Goal: Answer question/provide support: Share knowledge or assist other users

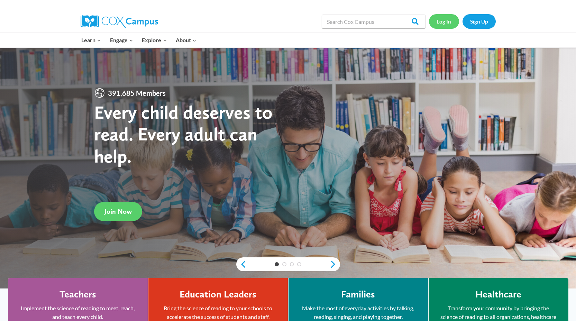
click at [438, 22] on link "Log In" at bounding box center [444, 21] width 30 height 14
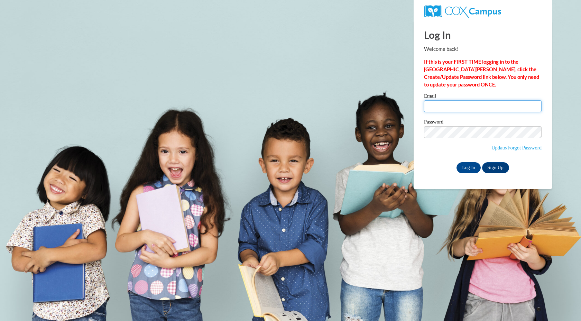
click at [433, 107] on input "Email" at bounding box center [483, 106] width 118 height 12
type input "ssumm@mtsd.k12.wi.us"
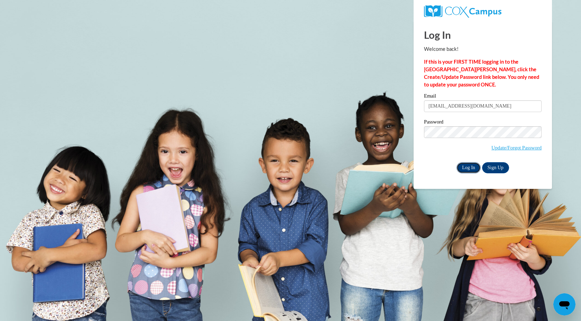
click at [468, 170] on input "Log In" at bounding box center [469, 167] width 24 height 11
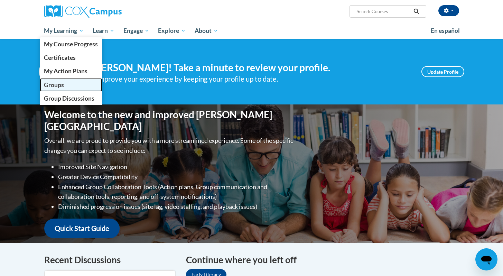
click at [61, 81] on link "Groups" at bounding box center [71, 84] width 63 height 13
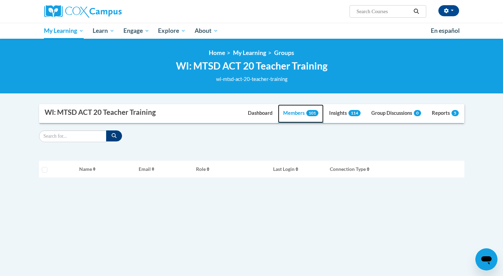
click at [296, 113] on link "Members 101" at bounding box center [301, 113] width 46 height 19
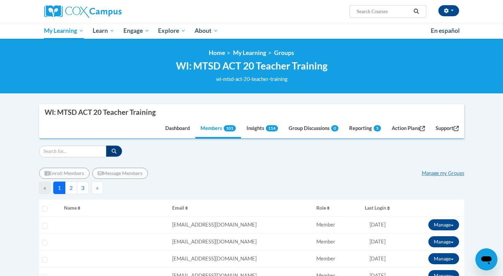
click at [377, 209] on span "Last Login" at bounding box center [375, 208] width 21 height 6
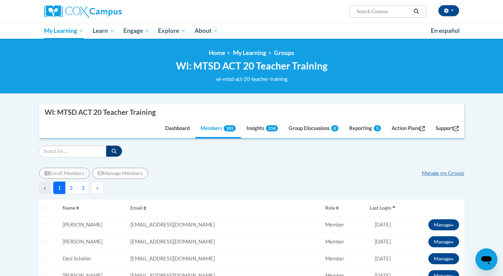
click at [393, 209] on icon "button" at bounding box center [394, 207] width 3 height 5
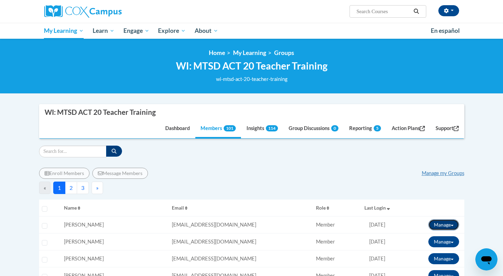
click at [451, 225] on span at bounding box center [452, 225] width 3 height 1
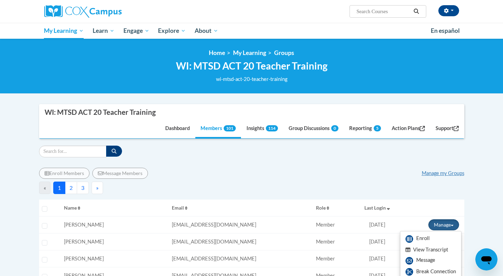
click at [416, 250] on button "View Transcript" at bounding box center [426, 250] width 53 height 11
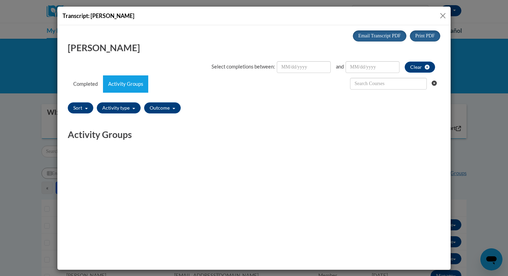
click at [443, 16] on button "Close" at bounding box center [443, 15] width 9 height 9
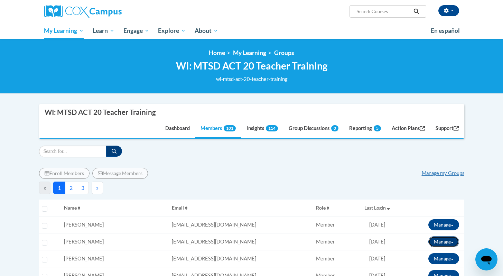
click at [453, 242] on span at bounding box center [452, 242] width 3 height 1
click at [423, 265] on button "View Transcript" at bounding box center [426, 266] width 53 height 11
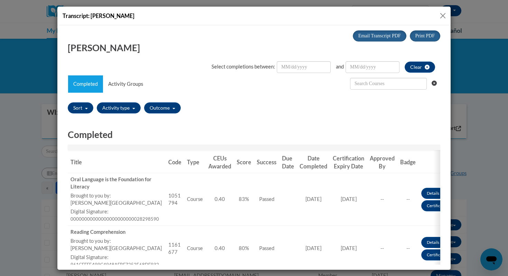
click at [442, 13] on button "Close" at bounding box center [443, 15] width 9 height 9
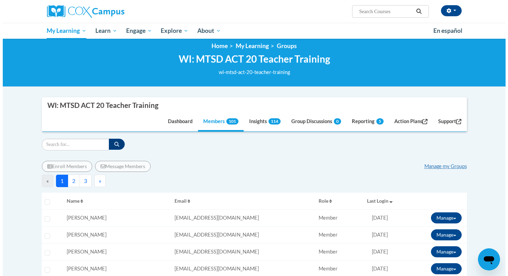
scroll to position [7, 0]
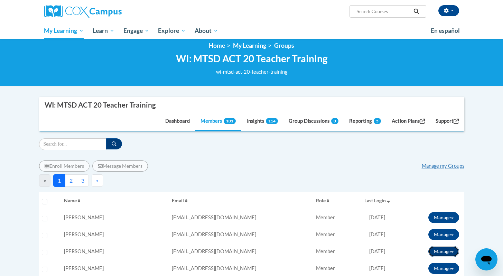
click at [453, 251] on span at bounding box center [452, 251] width 3 height 1
click at [421, 272] on button "View Transcript" at bounding box center [426, 276] width 53 height 11
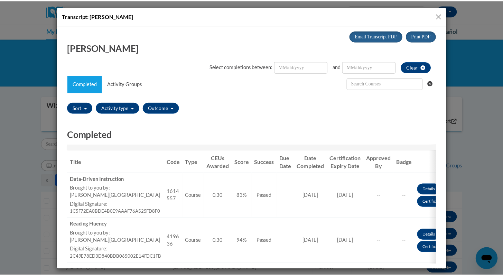
scroll to position [0, 0]
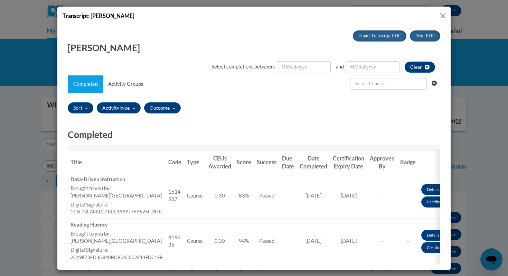
click at [443, 15] on button "Close" at bounding box center [443, 15] width 9 height 9
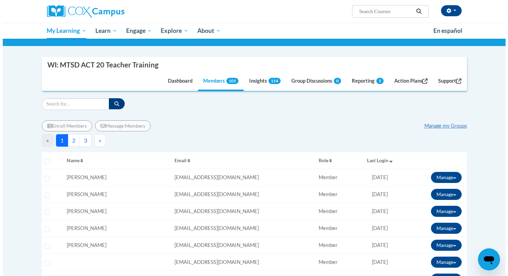
scroll to position [58, 0]
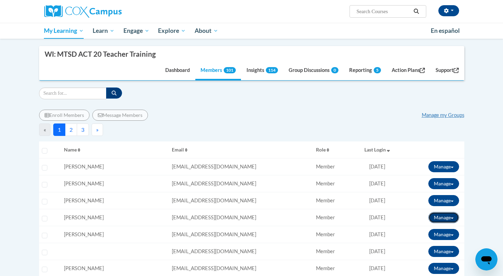
click at [453, 216] on button "Manage" at bounding box center [443, 217] width 31 height 11
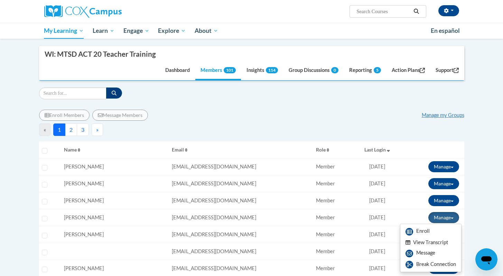
click at [430, 241] on button "View Transcript" at bounding box center [426, 242] width 53 height 11
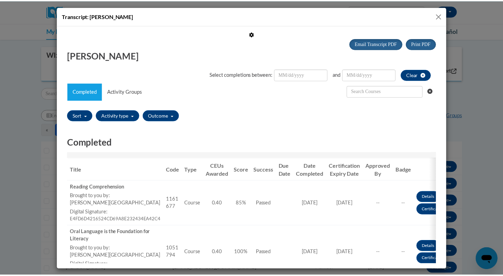
scroll to position [0, 0]
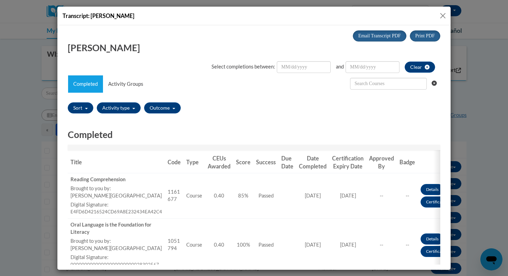
click at [441, 15] on button "Close" at bounding box center [443, 15] width 9 height 9
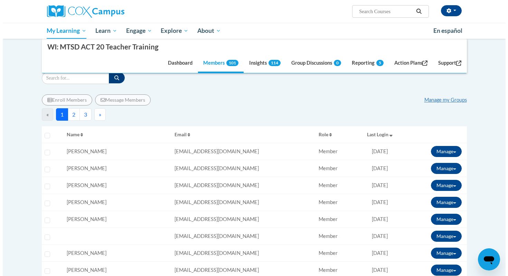
scroll to position [84, 0]
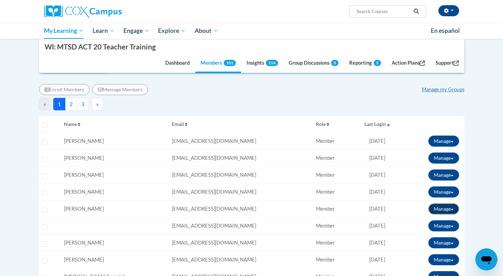
click at [452, 209] on span at bounding box center [452, 209] width 3 height 1
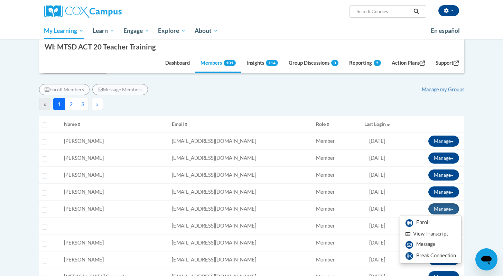
click at [428, 233] on button "View Transcript" at bounding box center [426, 234] width 53 height 11
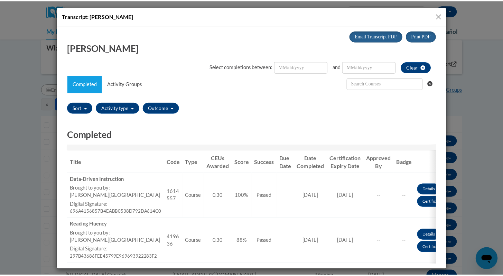
scroll to position [0, 0]
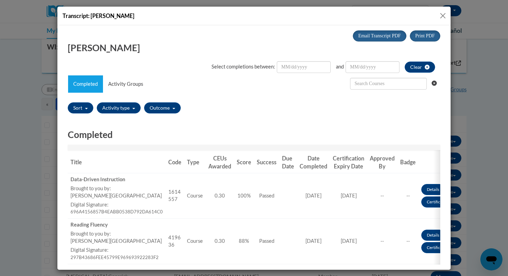
click at [443, 15] on button "Close" at bounding box center [443, 15] width 9 height 9
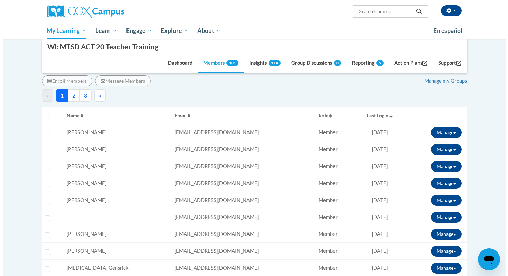
scroll to position [94, 0]
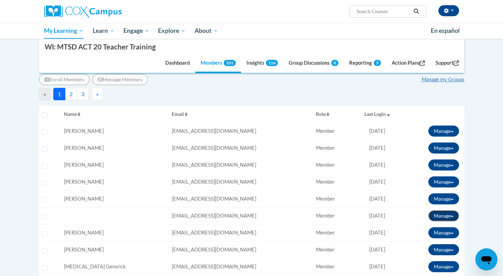
click at [453, 215] on button "Manage" at bounding box center [443, 215] width 31 height 11
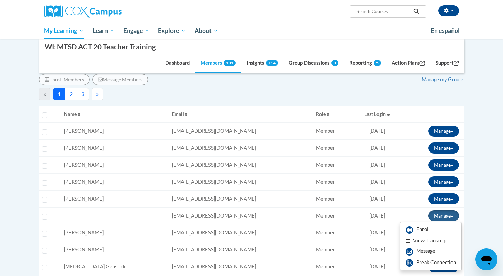
click at [435, 242] on button "View Transcript" at bounding box center [426, 241] width 53 height 11
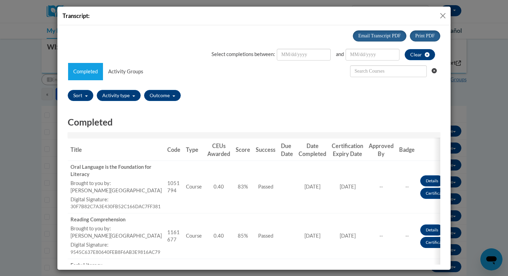
scroll to position [0, 0]
click at [442, 14] on button "Close" at bounding box center [443, 15] width 9 height 9
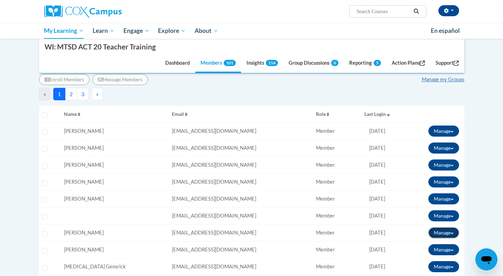
click at [454, 233] on button "Manage" at bounding box center [443, 232] width 31 height 11
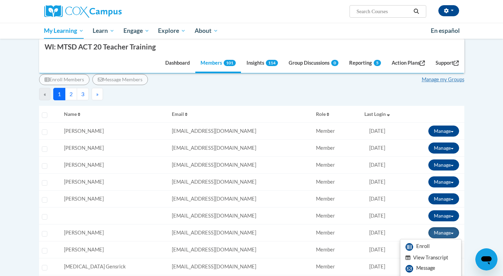
click at [442, 258] on button "View Transcript" at bounding box center [426, 257] width 53 height 11
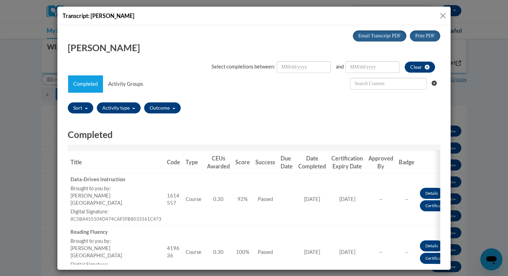
click at [442, 12] on button "Close" at bounding box center [443, 15] width 9 height 9
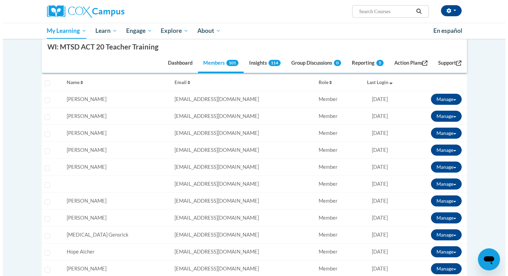
scroll to position [126, 0]
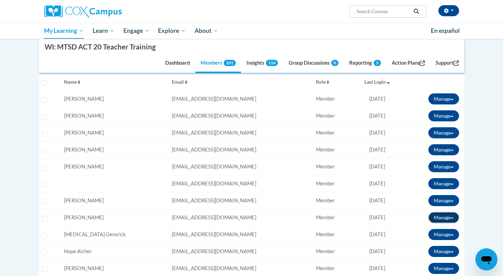
click at [455, 218] on button "Manage" at bounding box center [443, 217] width 31 height 11
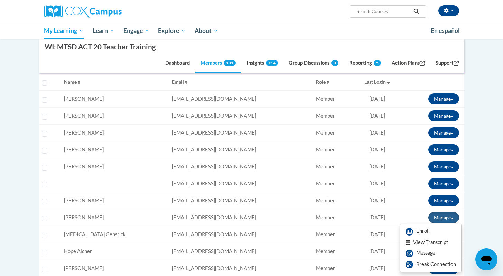
click at [442, 241] on button "View Transcript" at bounding box center [426, 242] width 53 height 11
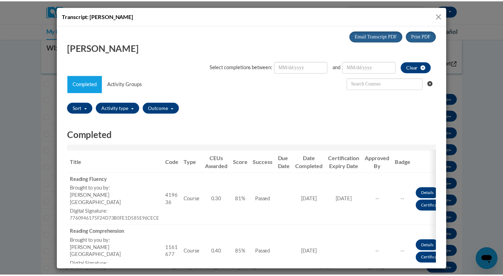
scroll to position [0, 0]
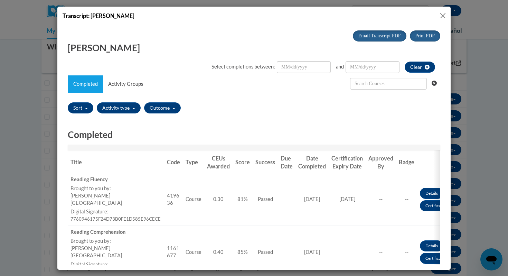
click at [444, 16] on button "Close" at bounding box center [443, 15] width 9 height 9
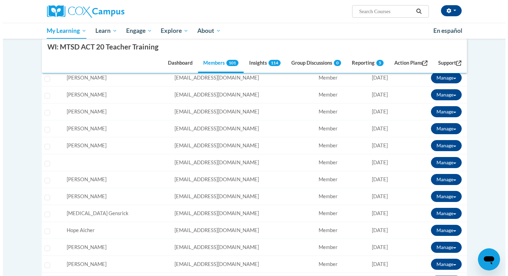
scroll to position [147, 0]
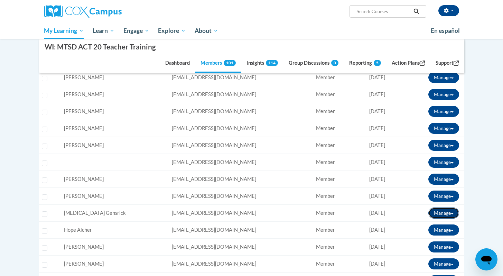
click at [453, 212] on button "Manage" at bounding box center [443, 213] width 31 height 11
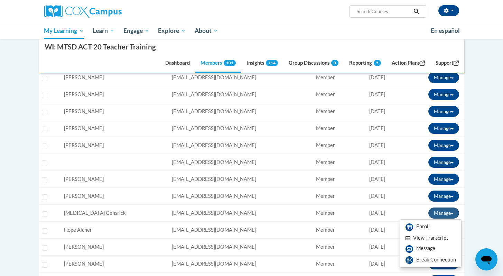
click at [433, 237] on button "View Transcript" at bounding box center [426, 238] width 53 height 11
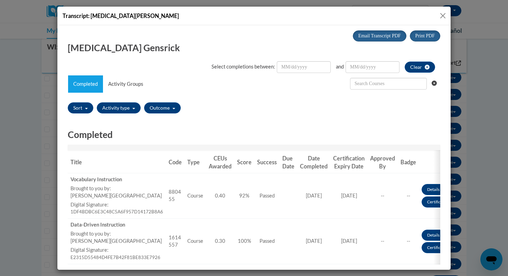
scroll to position [0, 0]
click at [442, 16] on button "Close" at bounding box center [443, 15] width 9 height 9
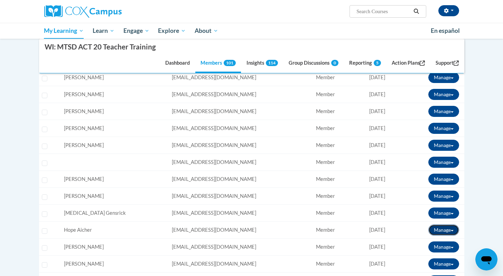
click at [454, 228] on button "Manage" at bounding box center [443, 229] width 31 height 11
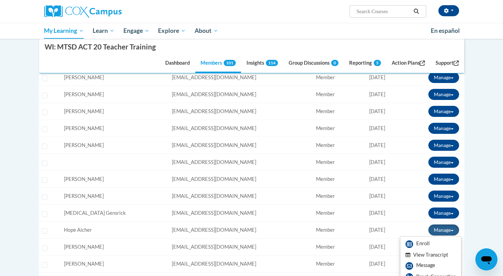
click at [425, 255] on button "View Transcript" at bounding box center [426, 255] width 53 height 11
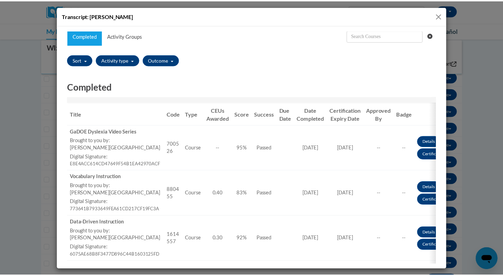
scroll to position [48, 0]
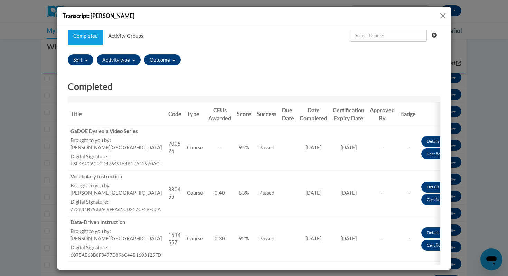
click at [442, 15] on button "Close" at bounding box center [443, 15] width 9 height 9
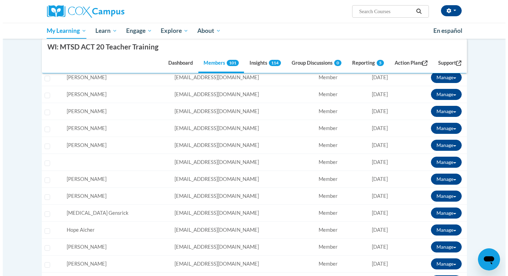
scroll to position [0, 0]
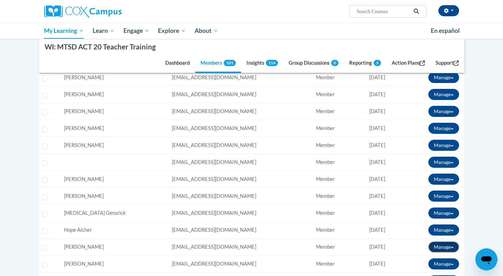
click at [452, 247] on span at bounding box center [452, 247] width 3 height 1
click at [429, 273] on button "View Transcript" at bounding box center [426, 272] width 53 height 11
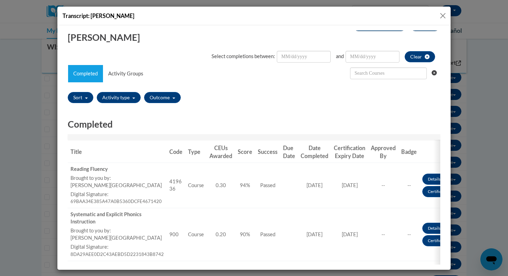
scroll to position [43, 0]
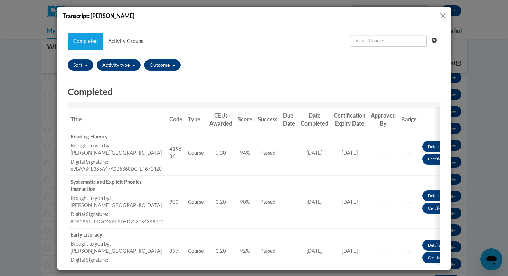
click at [443, 15] on button "Close" at bounding box center [443, 15] width 9 height 9
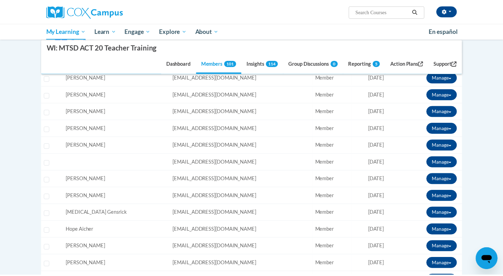
scroll to position [0, 0]
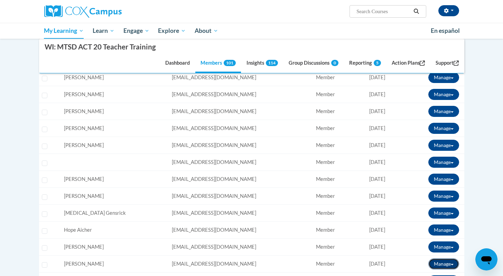
click at [453, 266] on button "Manage" at bounding box center [443, 263] width 31 height 11
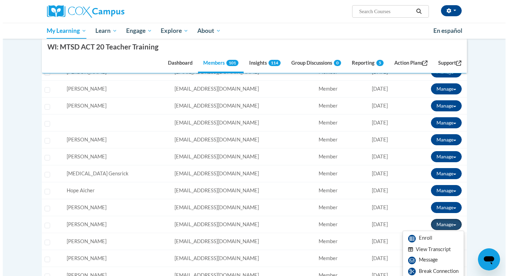
scroll to position [253, 0]
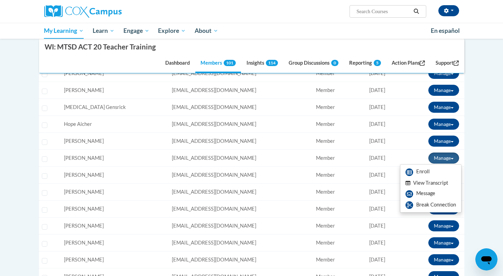
click at [419, 184] on button "View Transcript" at bounding box center [426, 183] width 53 height 11
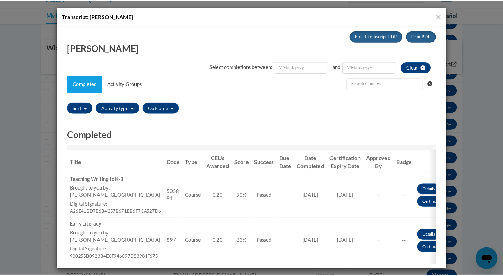
scroll to position [0, 0]
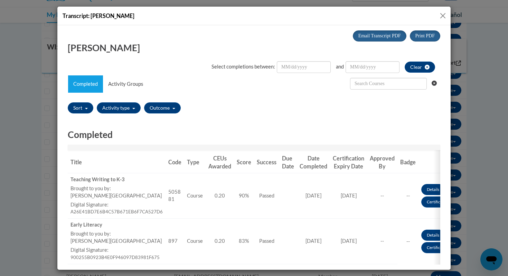
click at [443, 12] on button "Close" at bounding box center [443, 15] width 9 height 9
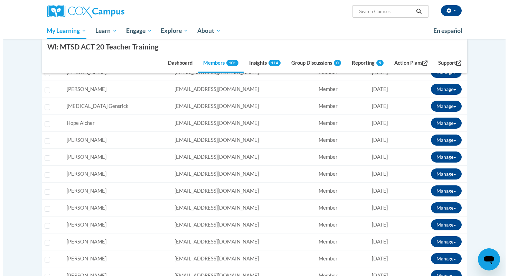
scroll to position [255, 0]
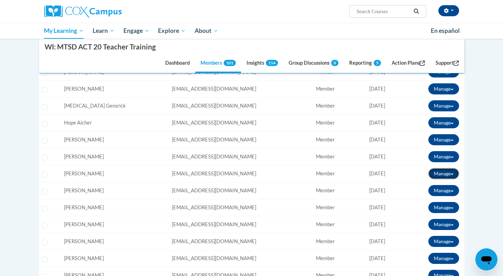
click at [452, 172] on button "Manage" at bounding box center [443, 173] width 31 height 11
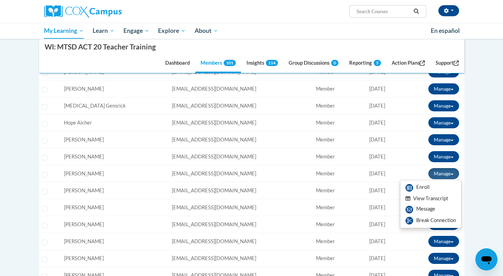
click at [433, 199] on button "View Transcript" at bounding box center [426, 198] width 53 height 11
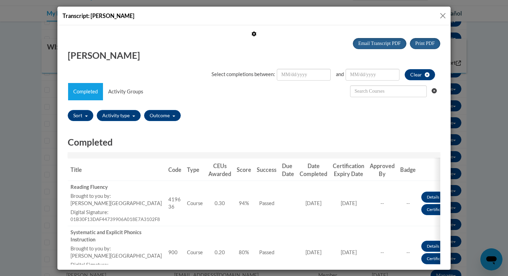
scroll to position [0, 0]
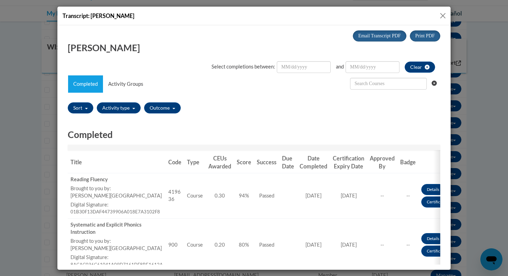
click at [444, 14] on button "Close" at bounding box center [443, 15] width 9 height 9
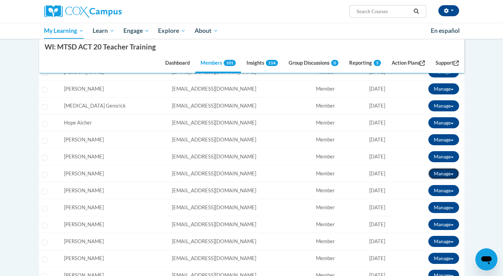
click at [451, 175] on span at bounding box center [452, 174] width 3 height 1
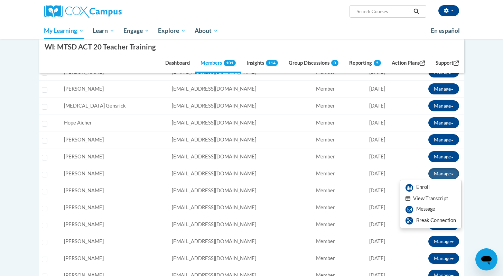
click at [444, 199] on button "View Transcript" at bounding box center [426, 198] width 53 height 11
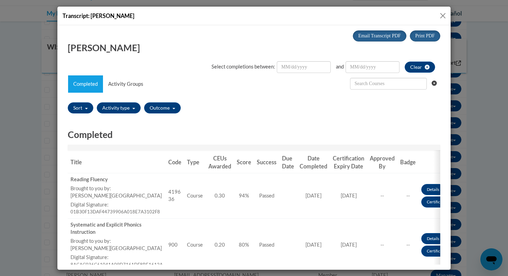
click at [443, 16] on button "Close" at bounding box center [443, 15] width 9 height 9
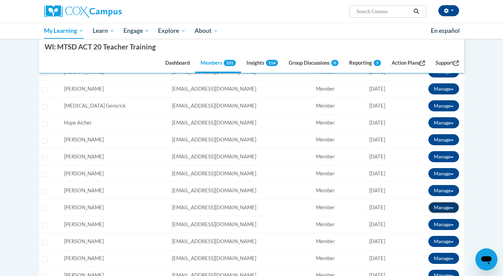
click at [451, 208] on span at bounding box center [452, 208] width 3 height 1
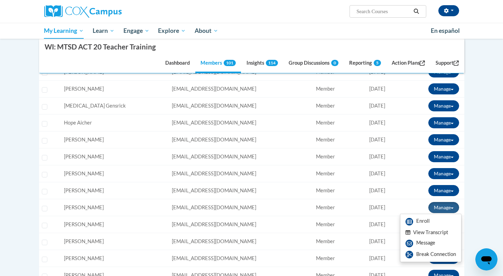
click at [438, 230] on button "View Transcript" at bounding box center [426, 232] width 53 height 11
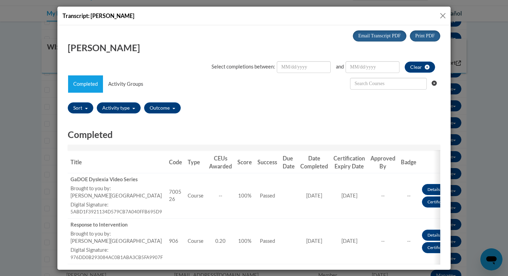
click at [440, 17] on div "Transcript: Steven Reed" at bounding box center [254, 16] width 394 height 19
click at [444, 15] on button "Close" at bounding box center [443, 15] width 9 height 9
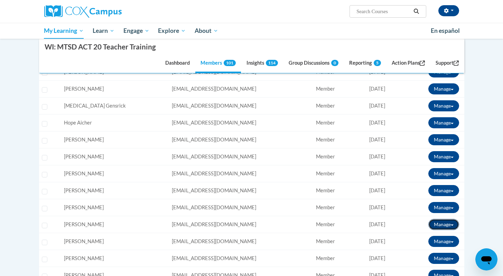
click at [453, 222] on button "Manage" at bounding box center [443, 224] width 31 height 11
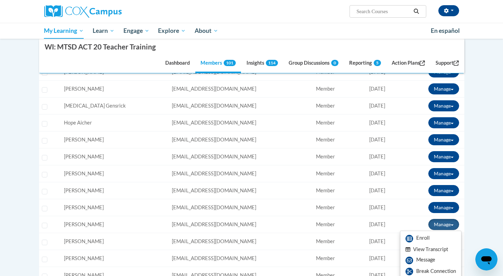
click at [444, 246] on button "View Transcript" at bounding box center [426, 249] width 53 height 11
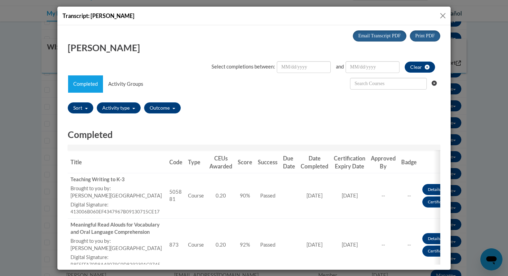
click at [441, 12] on button "Close" at bounding box center [443, 15] width 9 height 9
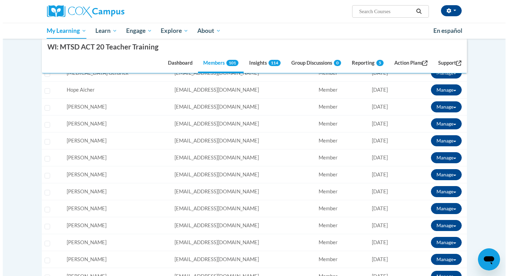
scroll to position [296, 0]
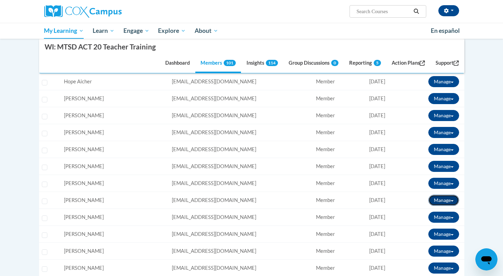
click at [456, 199] on button "Manage" at bounding box center [443, 200] width 31 height 11
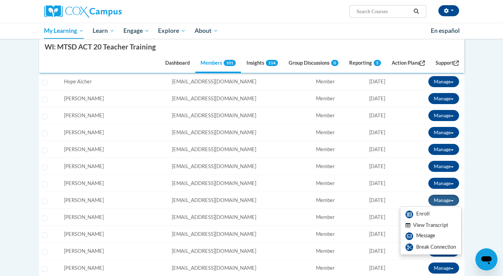
click at [439, 224] on button "View Transcript" at bounding box center [426, 225] width 53 height 11
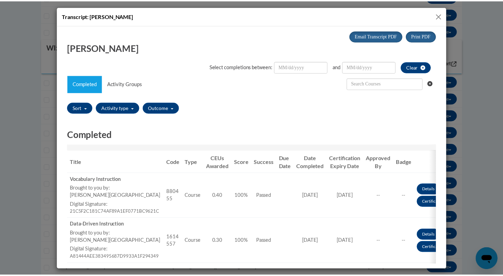
scroll to position [0, 0]
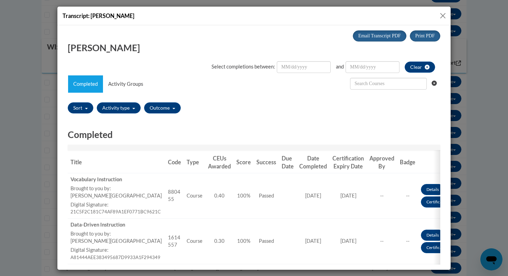
click at [444, 12] on button "Close" at bounding box center [443, 15] width 9 height 9
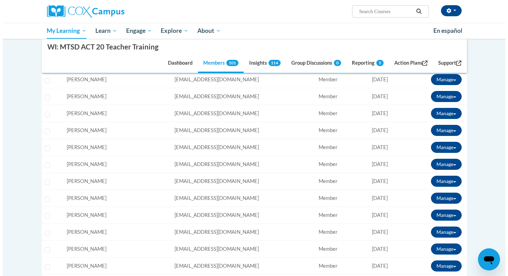
scroll to position [332, 0]
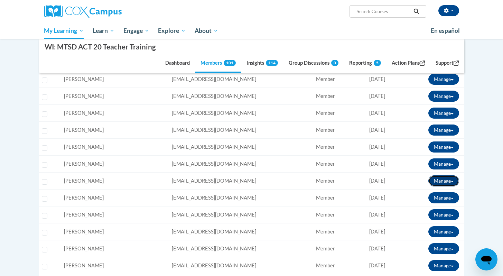
click at [453, 181] on span at bounding box center [452, 181] width 3 height 1
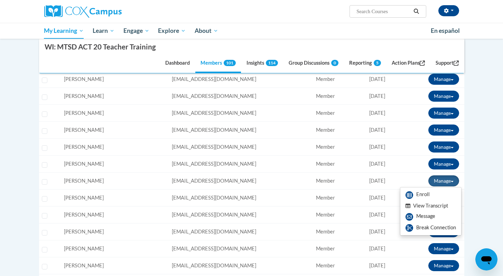
click at [430, 205] on button "View Transcript" at bounding box center [426, 206] width 53 height 11
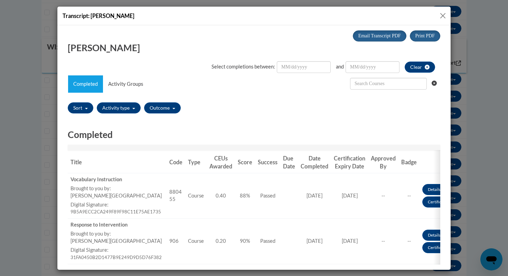
scroll to position [0, 0]
click at [442, 15] on button "Close" at bounding box center [443, 15] width 9 height 9
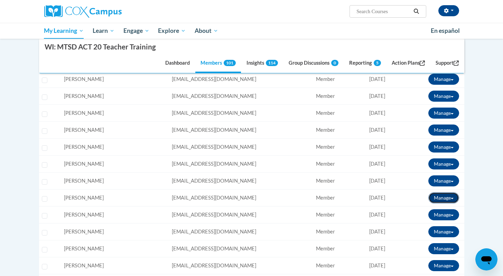
click at [453, 197] on button "Manage" at bounding box center [443, 197] width 31 height 11
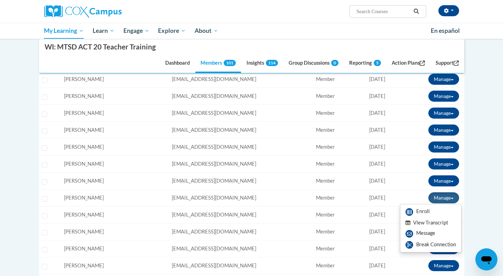
click at [428, 222] on button "View Transcript" at bounding box center [426, 223] width 53 height 11
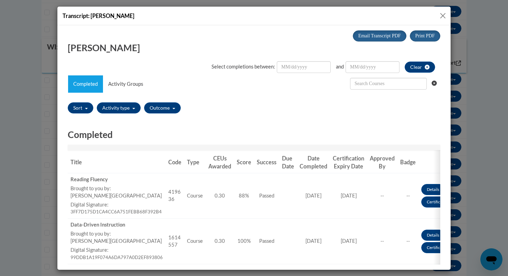
click at [443, 15] on button "Close" at bounding box center [443, 15] width 9 height 9
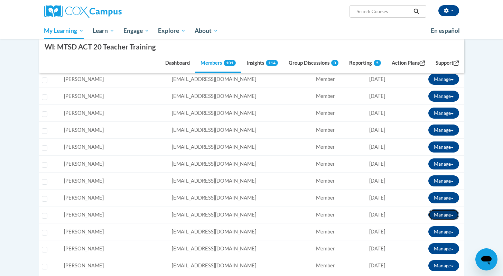
click at [454, 216] on button "Manage" at bounding box center [443, 214] width 31 height 11
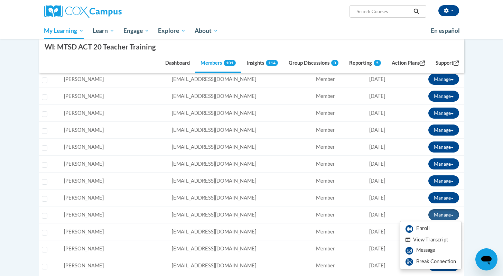
click at [434, 240] on button "View Transcript" at bounding box center [426, 239] width 53 height 11
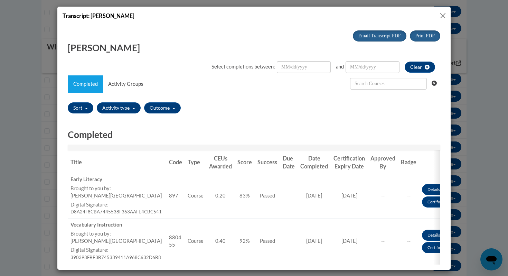
click at [445, 14] on button "Close" at bounding box center [443, 15] width 9 height 9
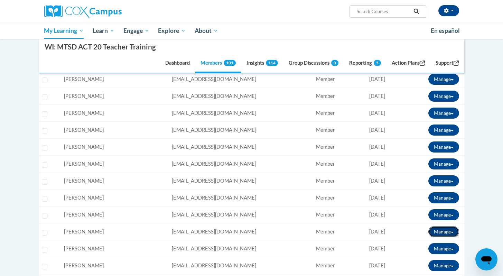
click at [453, 232] on span at bounding box center [452, 232] width 3 height 1
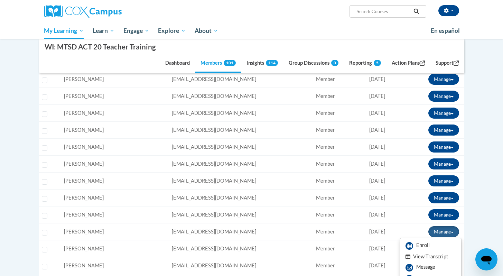
click at [436, 254] on button "View Transcript" at bounding box center [426, 256] width 53 height 11
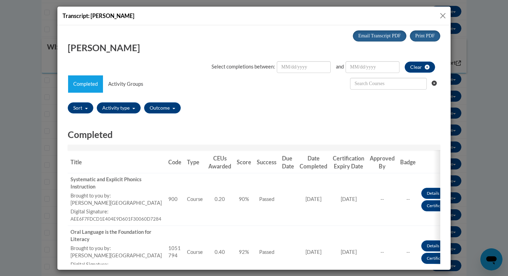
click at [443, 15] on button "Close" at bounding box center [443, 15] width 9 height 9
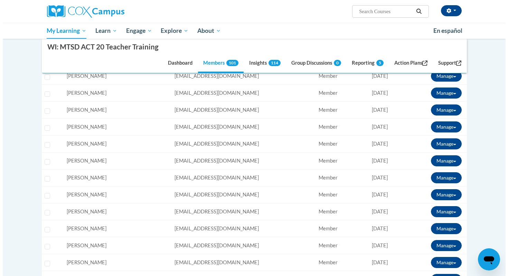
scroll to position [361, 0]
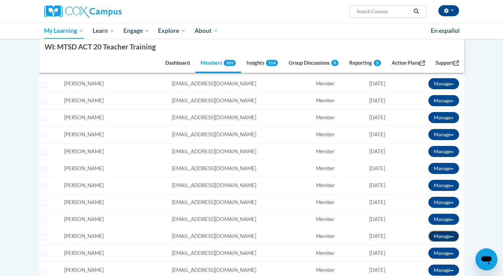
click at [454, 236] on button "Manage" at bounding box center [443, 236] width 31 height 11
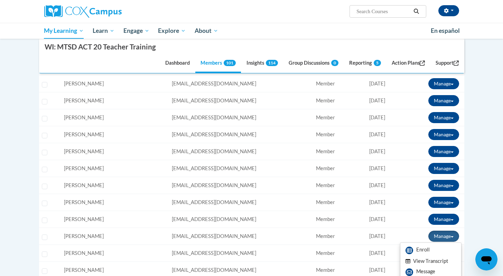
click at [439, 260] on button "View Transcript" at bounding box center [426, 261] width 53 height 11
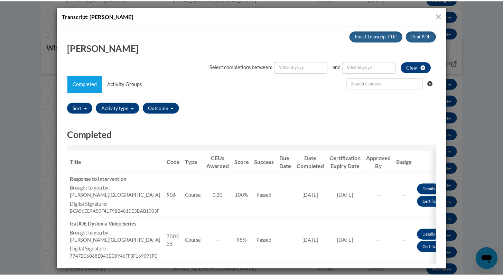
scroll to position [0, 0]
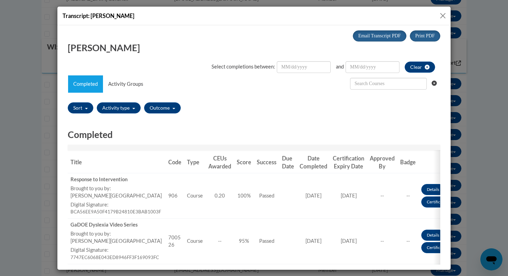
click at [441, 12] on button "Close" at bounding box center [443, 15] width 9 height 9
